Goal: Task Accomplishment & Management: Use online tool/utility

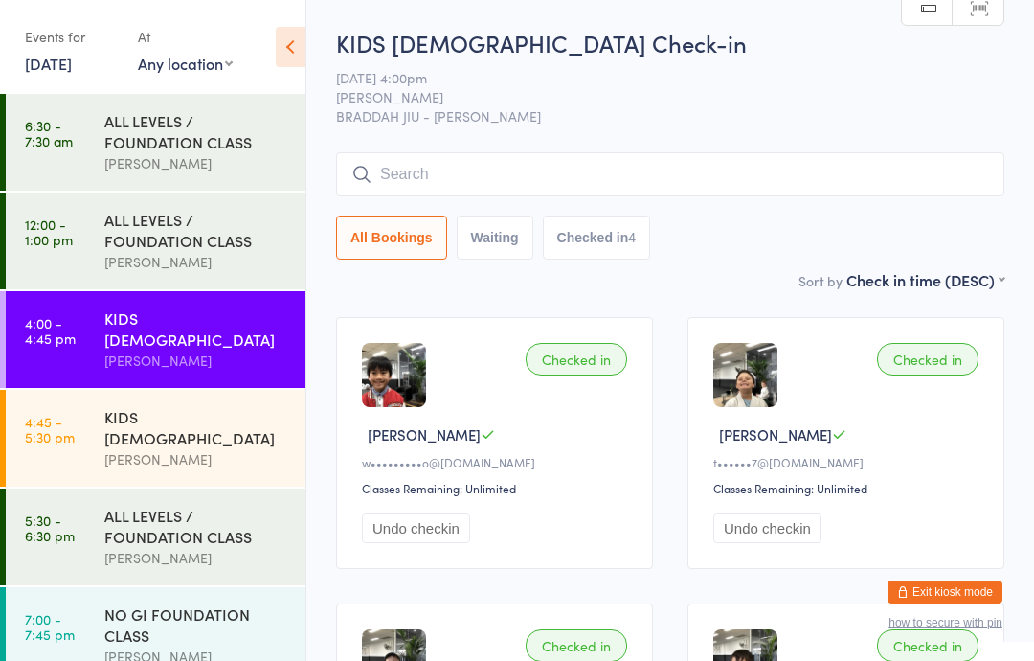
click at [52, 145] on time "6:30 - 7:30 am" at bounding box center [49, 133] width 48 height 31
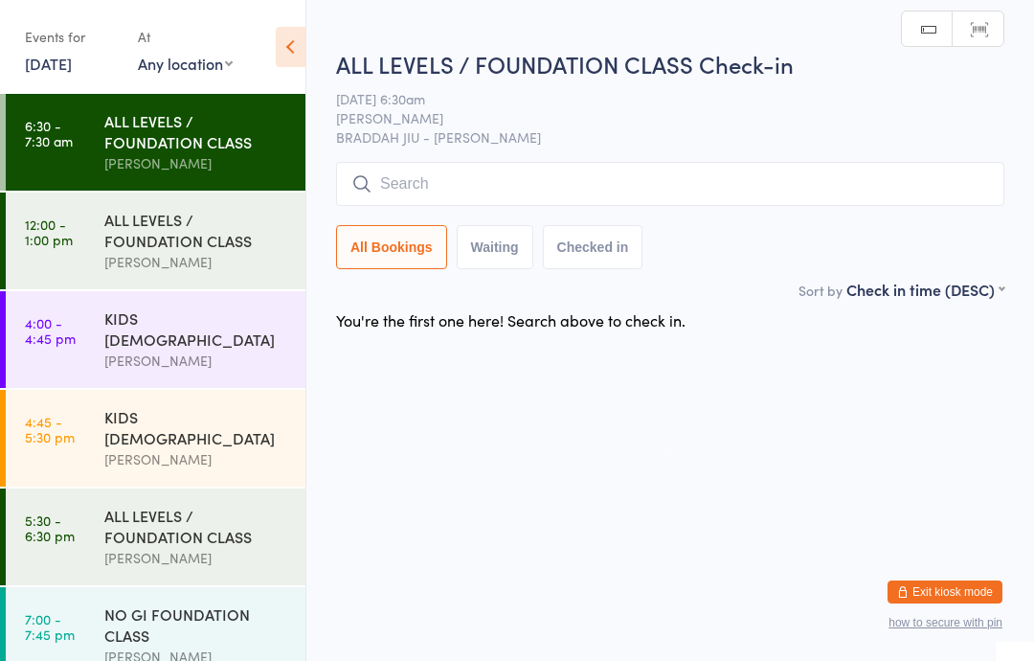
click at [58, 244] on time "12:00 - 1:00 pm" at bounding box center [49, 231] width 48 height 31
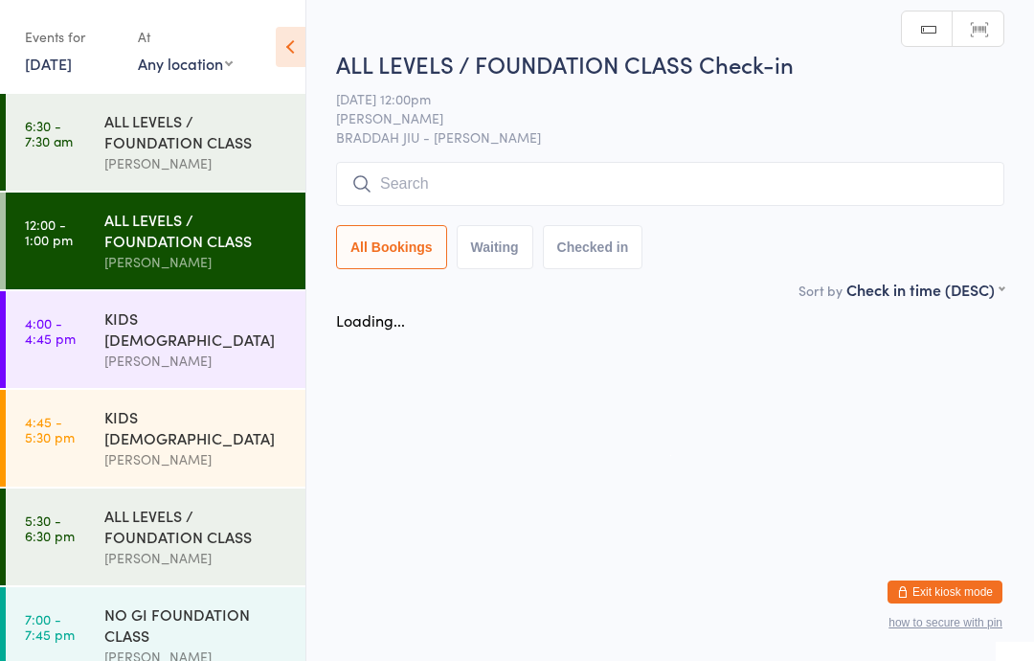
click at [65, 146] on time "6:30 - 7:30 am" at bounding box center [49, 133] width 48 height 31
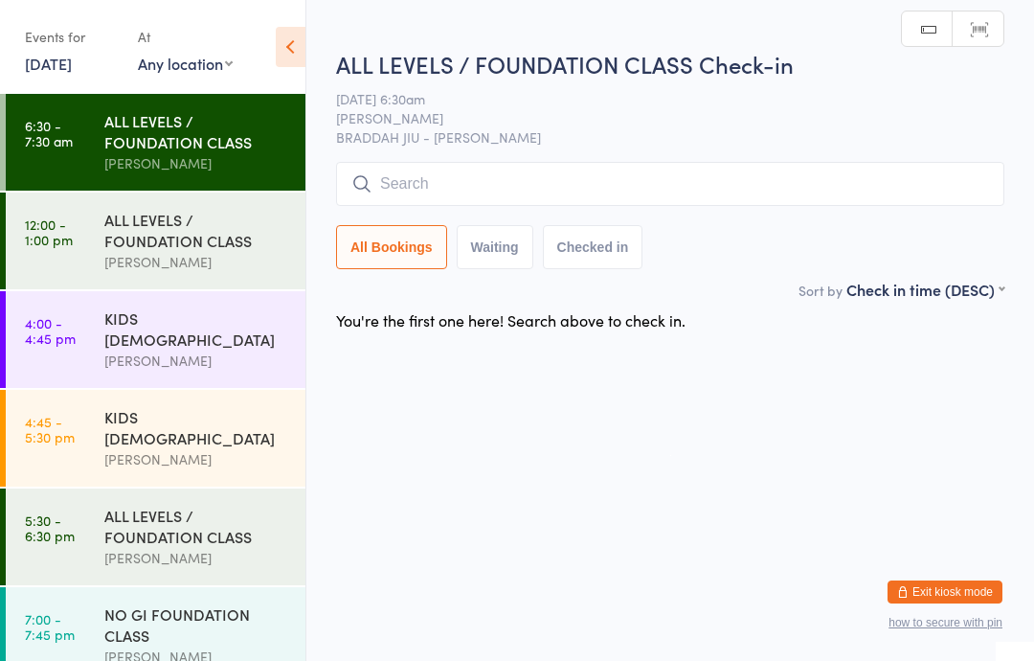
click at [57, 258] on link "12:00 - 1:00 pm ALL LEVELS / FOUNDATION CLASS [PERSON_NAME]" at bounding box center [156, 240] width 300 height 97
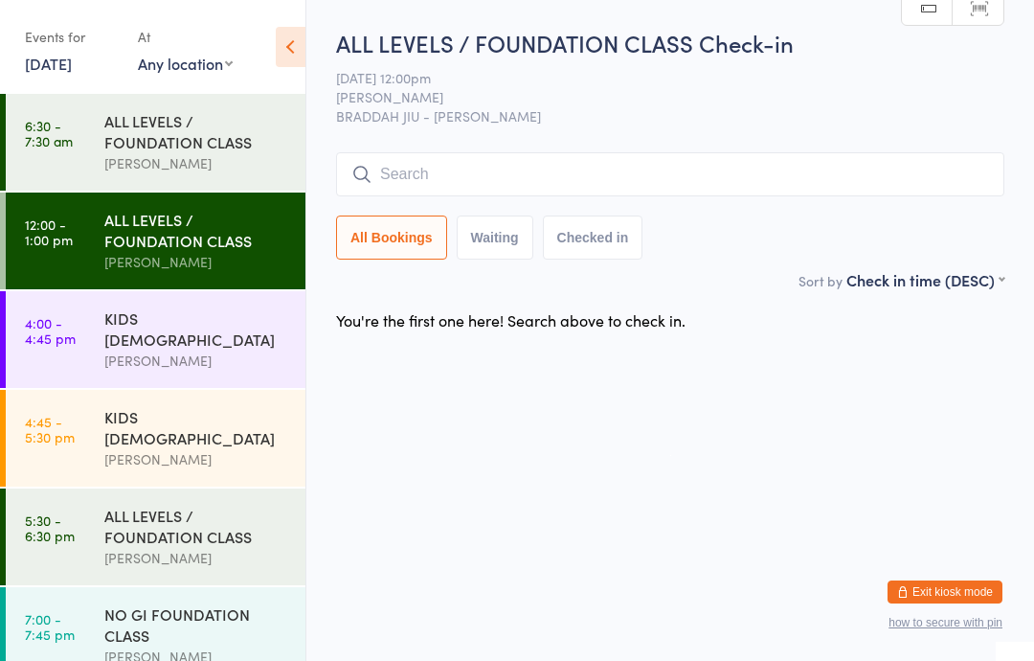
click at [78, 144] on link "6:30 - 7:30 am ALL LEVELS / FOUNDATION CLASS [PERSON_NAME]" at bounding box center [156, 142] width 300 height 97
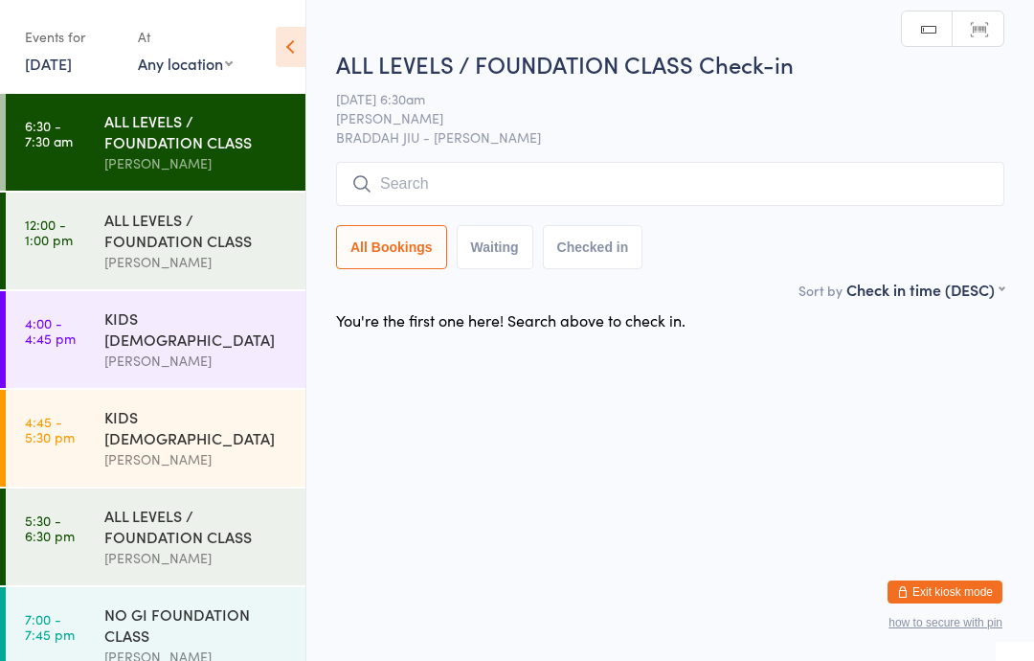
click at [39, 267] on link "12:00 - 1:00 pm ALL LEVELS / FOUNDATION CLASS [PERSON_NAME]" at bounding box center [156, 240] width 300 height 97
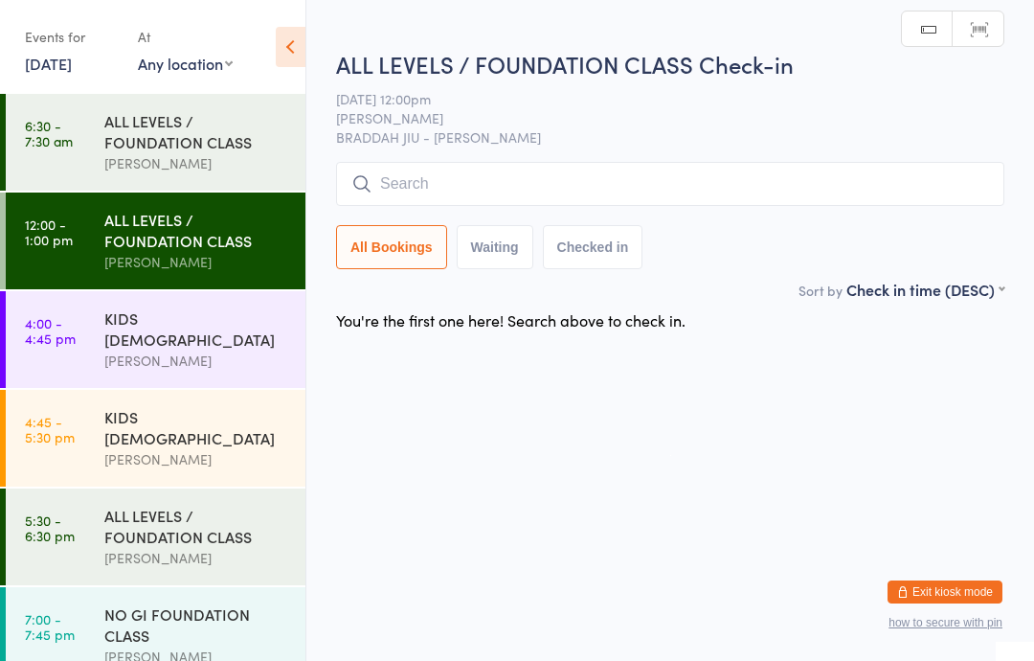
click at [75, 133] on link "6:30 - 7:30 am ALL LEVELS / FOUNDATION CLASS [PERSON_NAME]" at bounding box center [156, 142] width 300 height 97
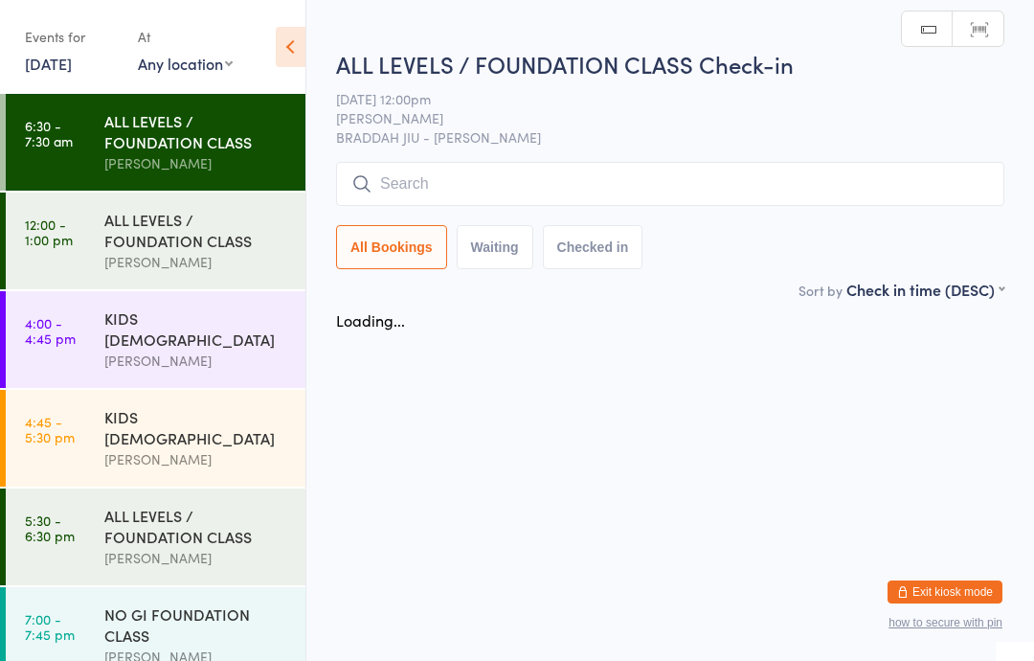
click at [96, 256] on link "12:00 - 1:00 pm ALL LEVELS / FOUNDATION CLASS [PERSON_NAME]" at bounding box center [156, 240] width 300 height 97
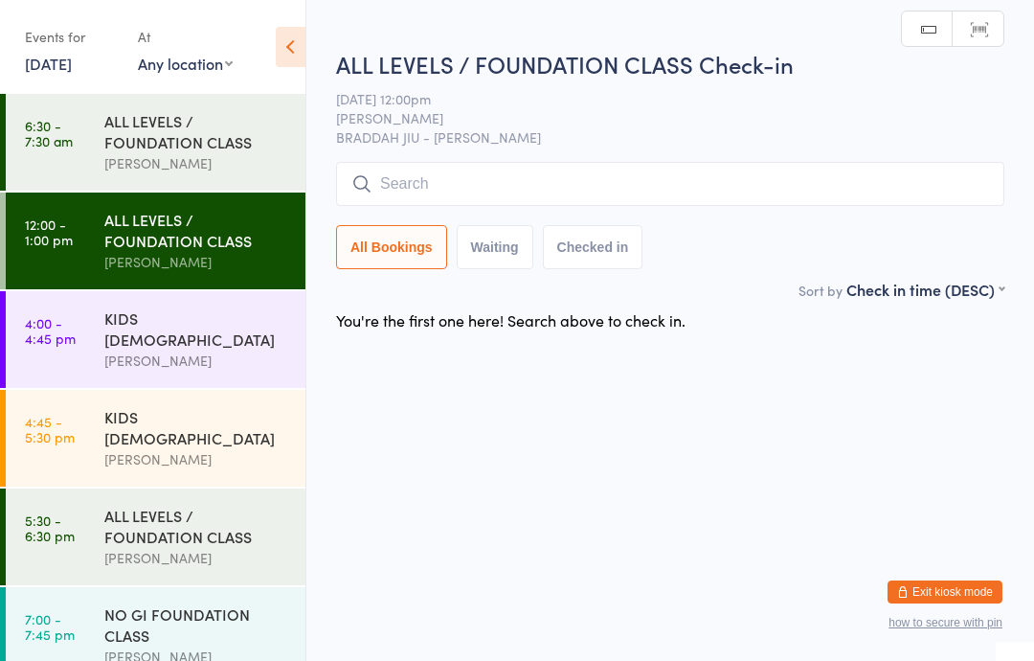
click at [82, 153] on link "6:30 - 7:30 am ALL LEVELS / FOUNDATION CLASS [PERSON_NAME]" at bounding box center [156, 142] width 300 height 97
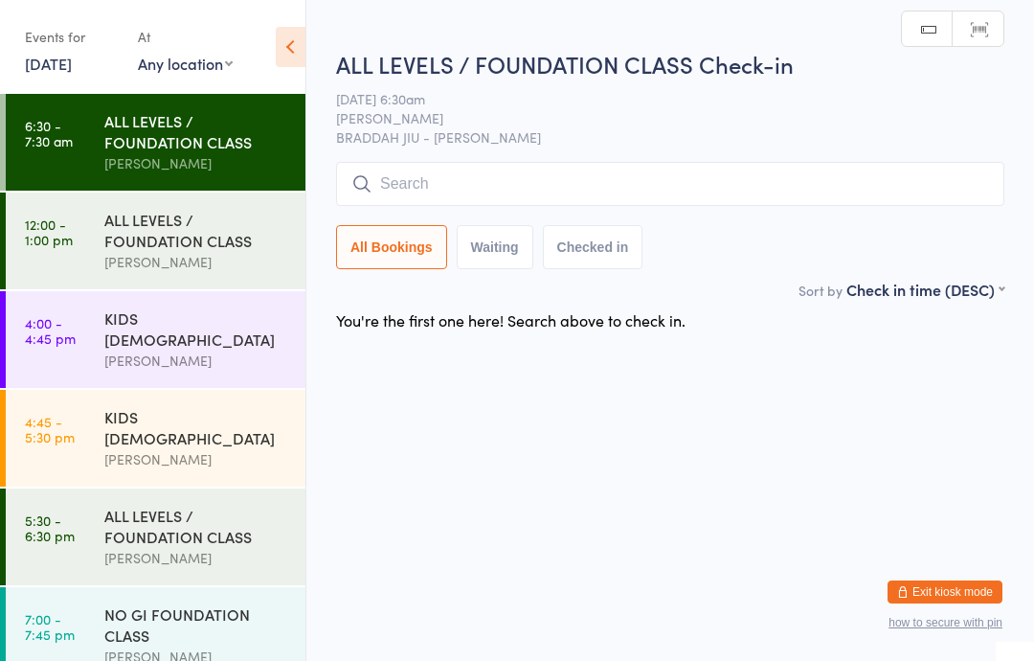
click at [61, 330] on time "4:00 - 4:45 pm" at bounding box center [50, 330] width 51 height 31
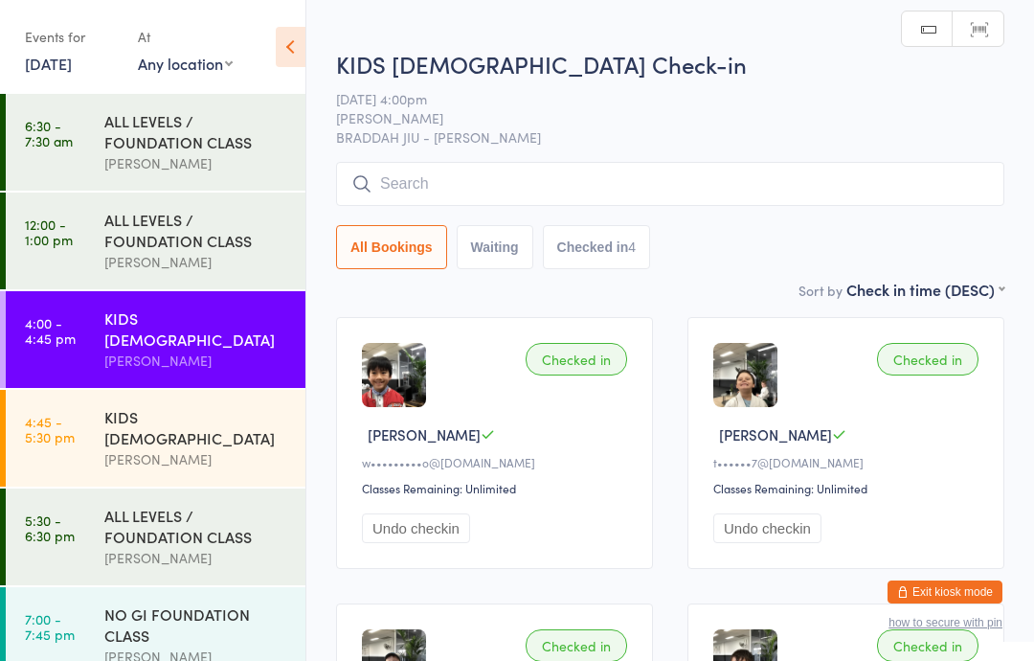
click at [58, 390] on link "4:45 - 5:30 pm KIDS [DEMOGRAPHIC_DATA] [PERSON_NAME]" at bounding box center [156, 438] width 300 height 97
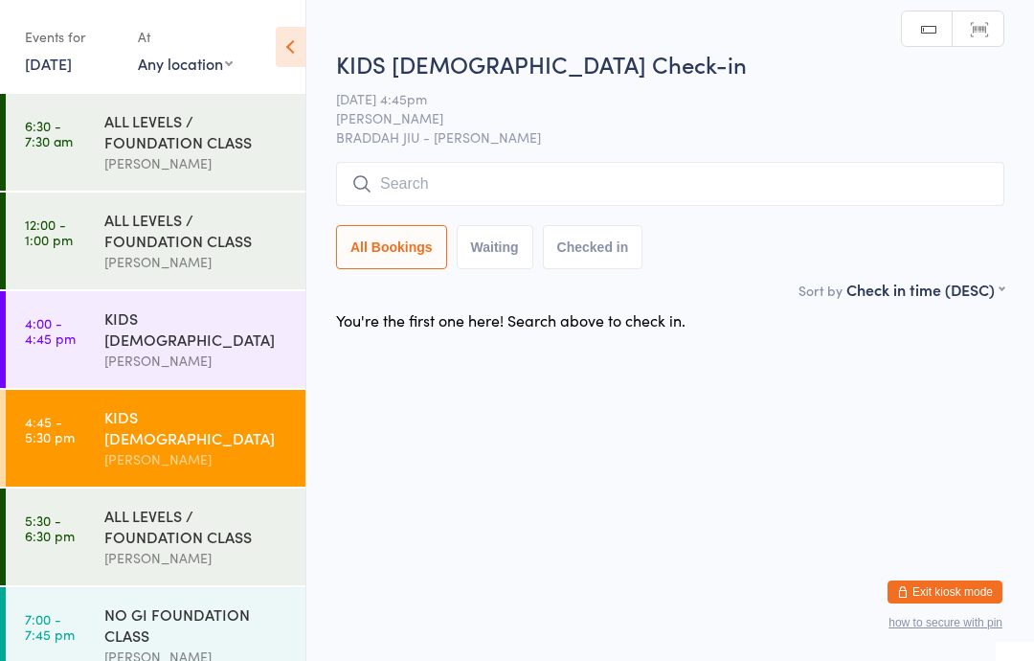
click at [60, 512] on time "5:30 - 6:30 pm" at bounding box center [50, 527] width 50 height 31
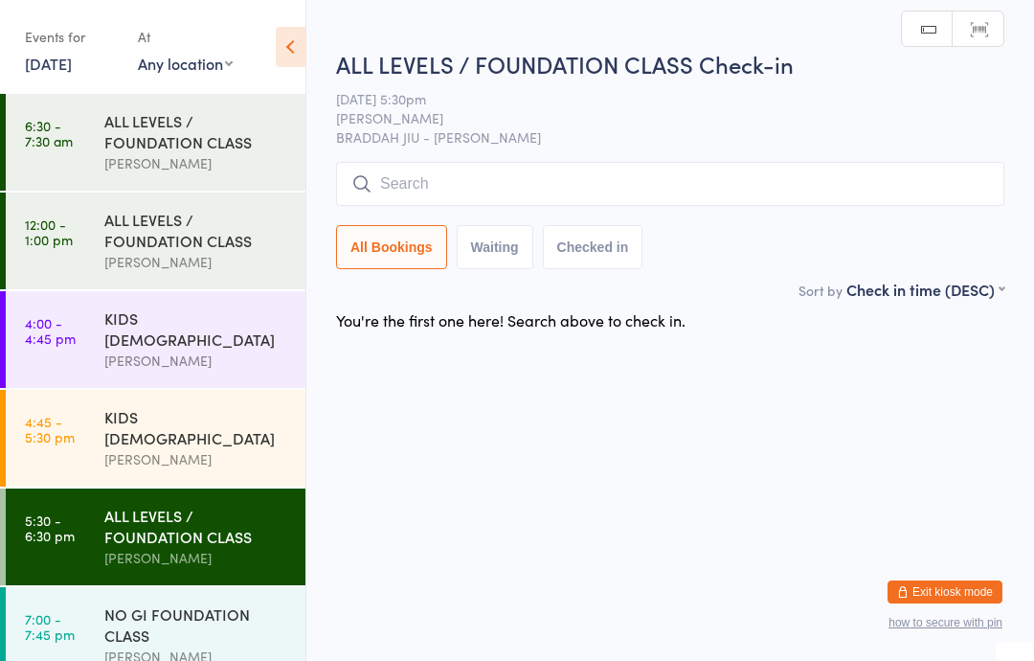
click at [66, 611] on time "7:00 - 7:45 pm" at bounding box center [50, 626] width 50 height 31
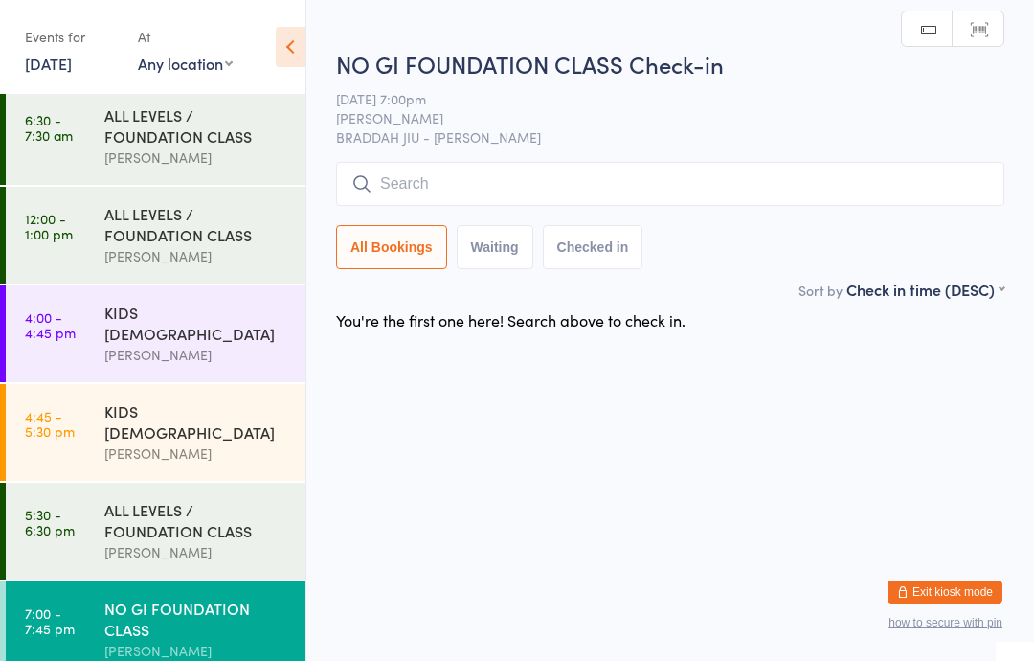
scroll to position [4, 0]
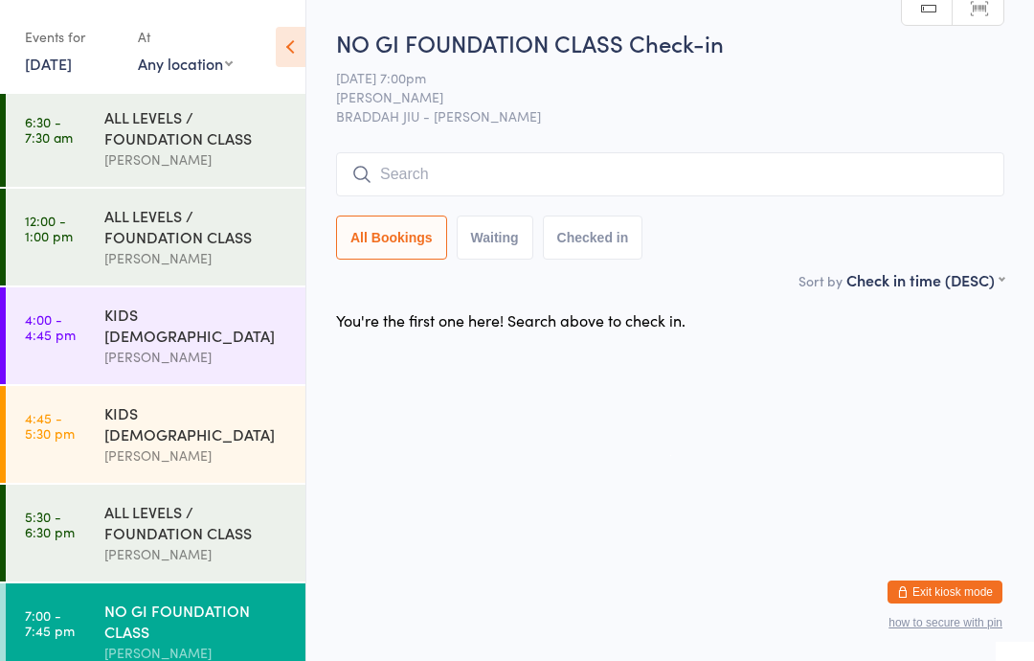
click at [81, 485] on link "5:30 - 6:30 pm ALL LEVELS / FOUNDATION CLASS [PERSON_NAME]" at bounding box center [156, 533] width 300 height 97
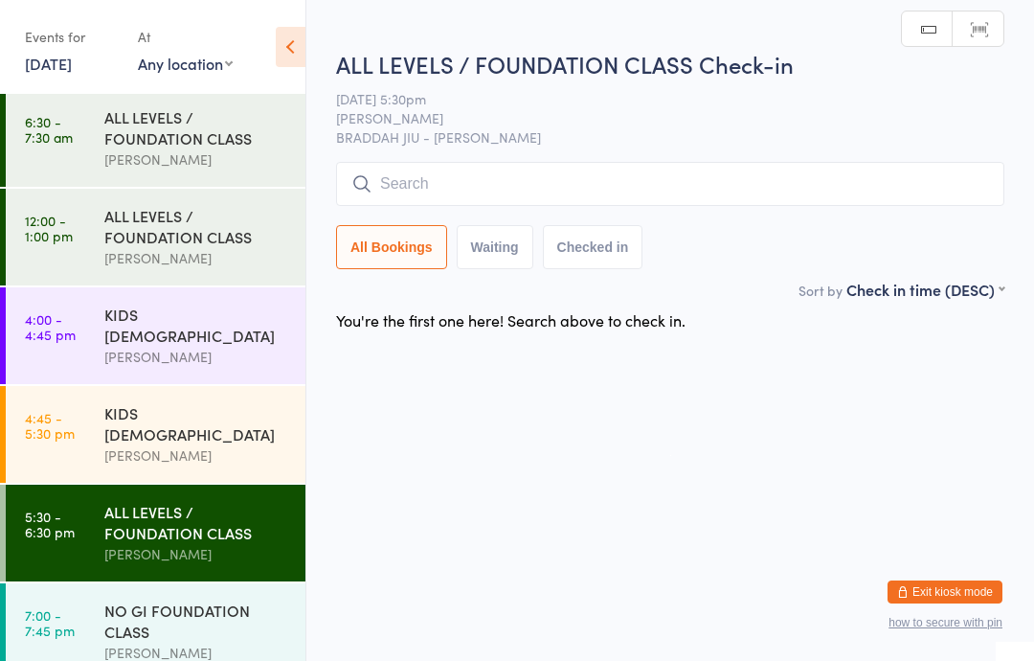
click at [110, 402] on div "KIDS [DEMOGRAPHIC_DATA]" at bounding box center [196, 423] width 185 height 42
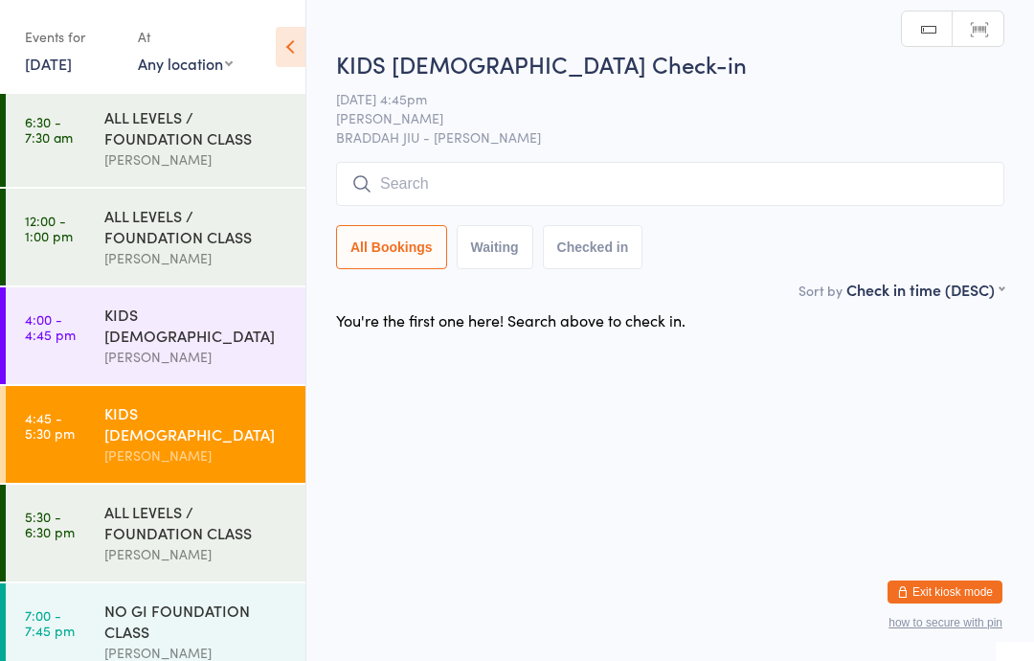
click at [113, 501] on div "ALL LEVELS / FOUNDATION CLASS" at bounding box center [196, 522] width 185 height 42
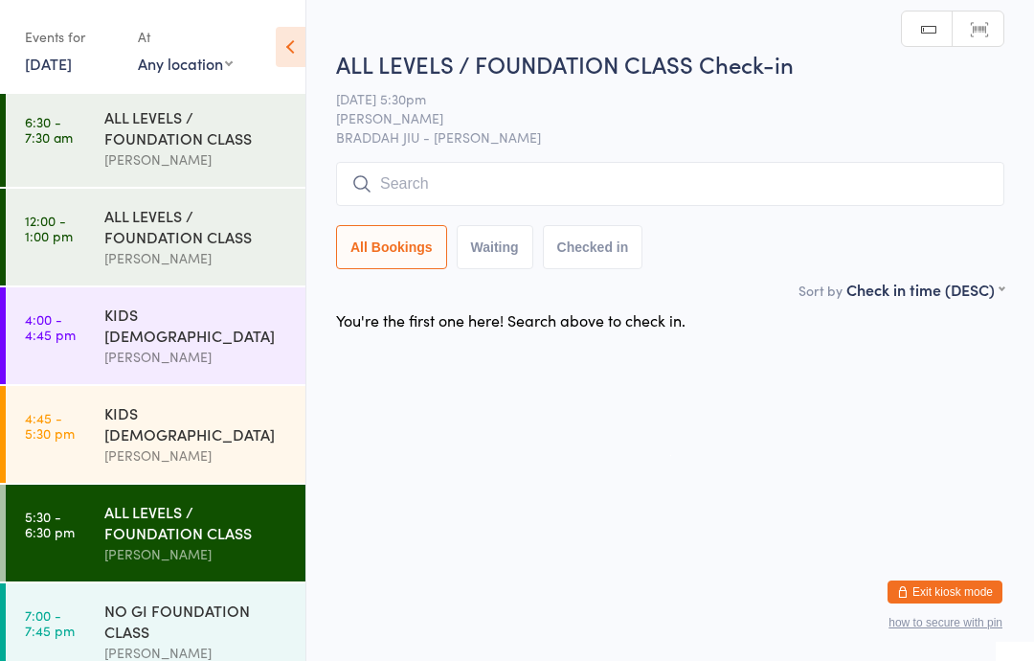
click at [496, 254] on button "Waiting" at bounding box center [495, 247] width 77 height 44
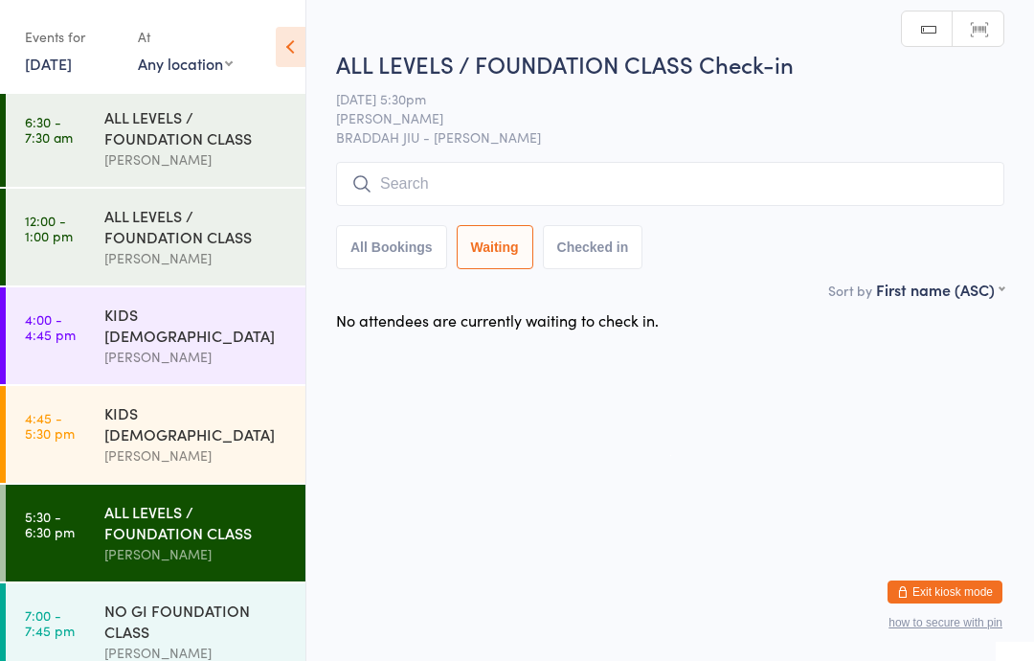
click at [577, 229] on button "Checked in" at bounding box center [593, 247] width 101 height 44
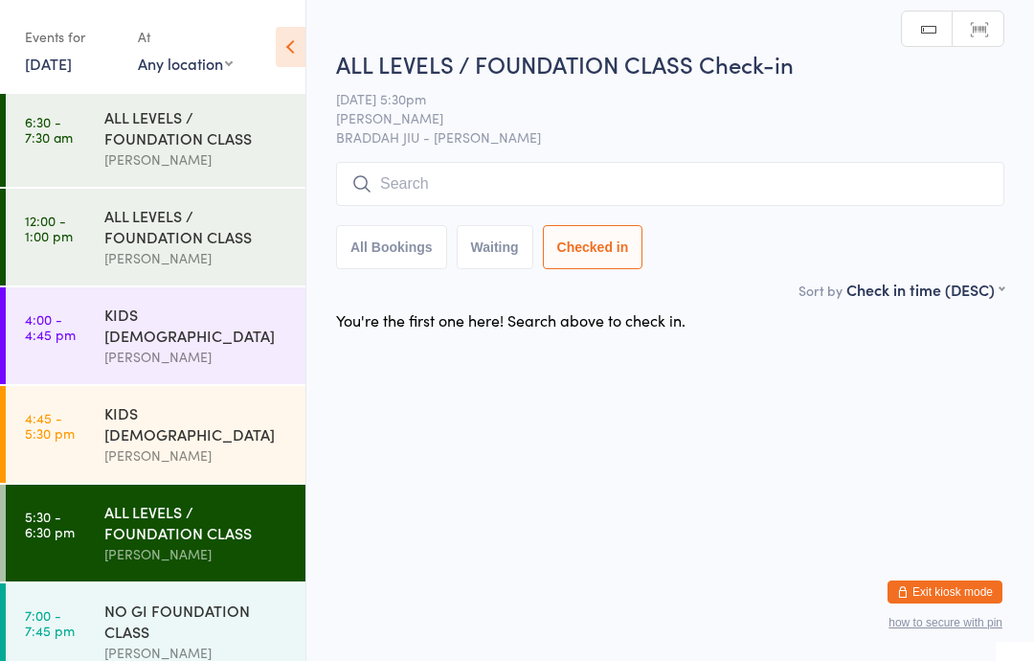
click at [486, 257] on button "Waiting" at bounding box center [495, 247] width 77 height 44
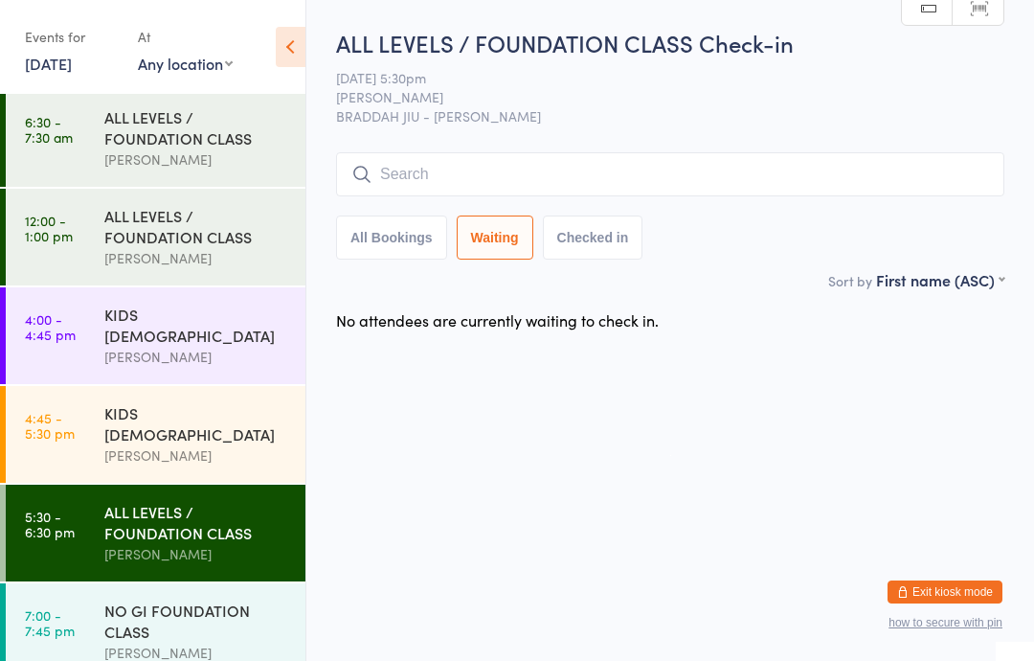
click at [577, 245] on button "Checked in" at bounding box center [593, 237] width 101 height 44
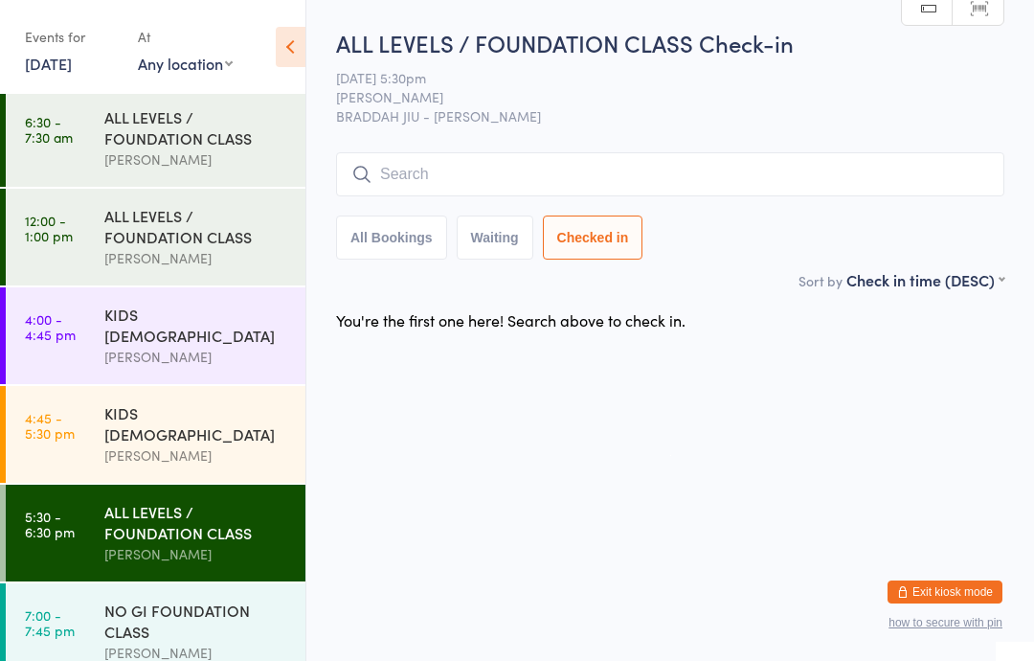
click at [490, 241] on button "Waiting" at bounding box center [495, 237] width 77 height 44
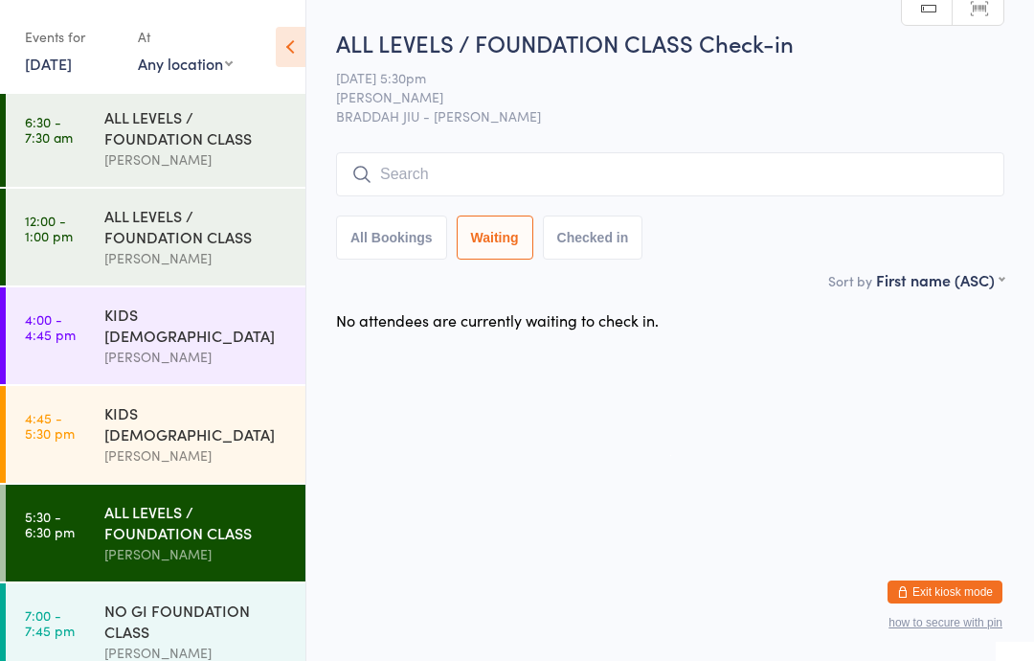
click at [379, 241] on button "All Bookings" at bounding box center [391, 237] width 111 height 44
select select "5"
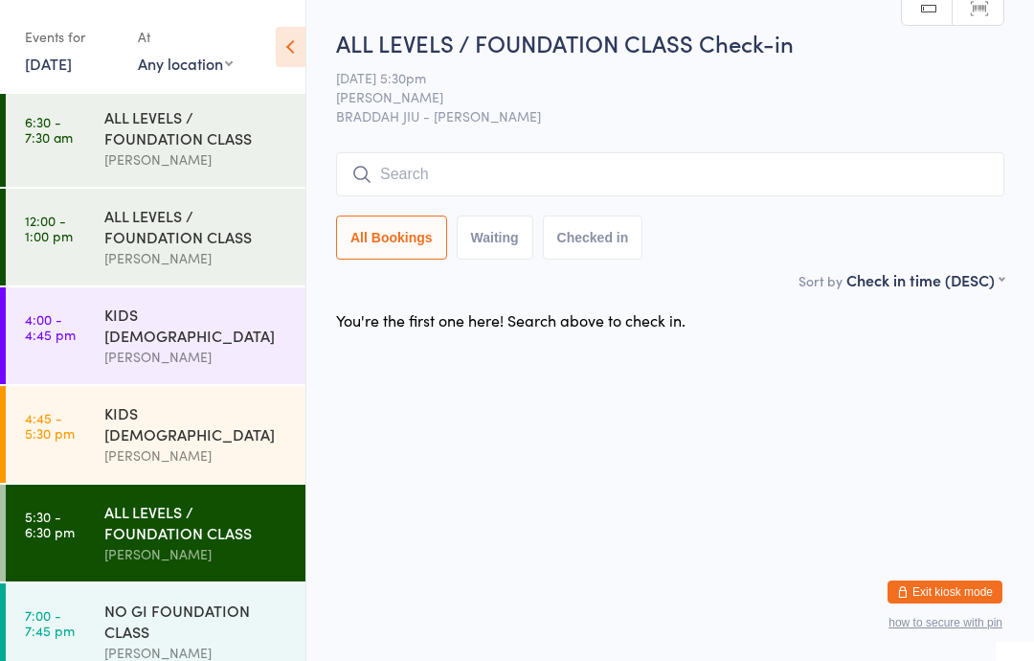
click at [124, 326] on div "KIDS [DEMOGRAPHIC_DATA]" at bounding box center [196, 325] width 185 height 42
